Goal: Task Accomplishment & Management: Manage account settings

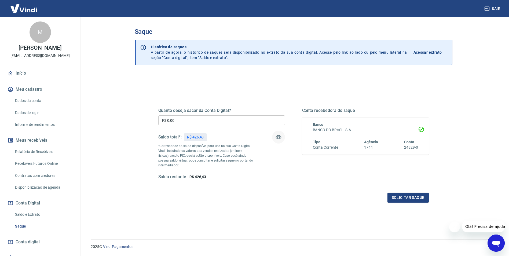
click at [283, 139] on button "button" at bounding box center [278, 137] width 13 height 13
click at [28, 214] on link "Saldo e Extrato" at bounding box center [43, 214] width 61 height 11
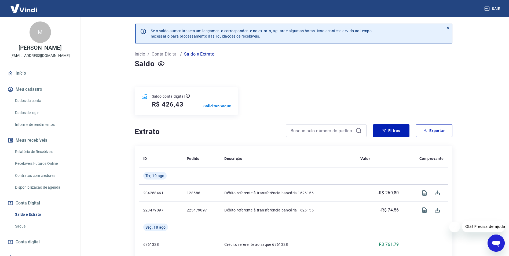
click at [212, 103] on div "Saldo conta digital R$ 426,43 Solicitar Saque" at bounding box center [186, 101] width 103 height 28
click at [214, 106] on p "Solicitar Saque" at bounding box center [218, 105] width 28 height 5
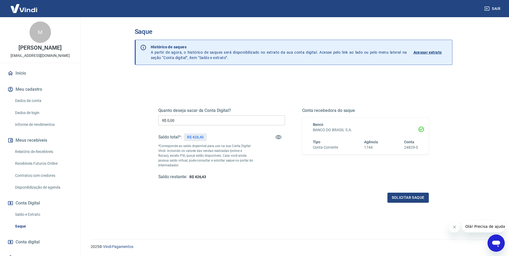
click at [41, 14] on div "Sair" at bounding box center [254, 8] width 509 height 17
drag, startPoint x: 40, startPoint y: 13, endPoint x: 38, endPoint y: 11, distance: 3.1
click at [40, 13] on img at bounding box center [23, 8] width 35 height 16
click at [38, 11] on img at bounding box center [23, 8] width 35 height 16
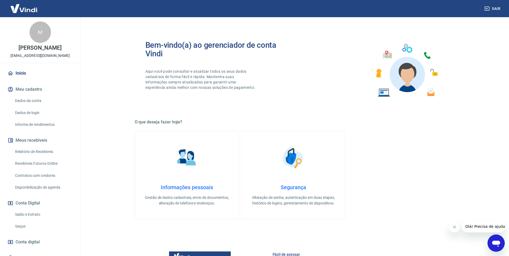
click at [34, 8] on img at bounding box center [23, 8] width 35 height 16
